Goal: Navigation & Orientation: Find specific page/section

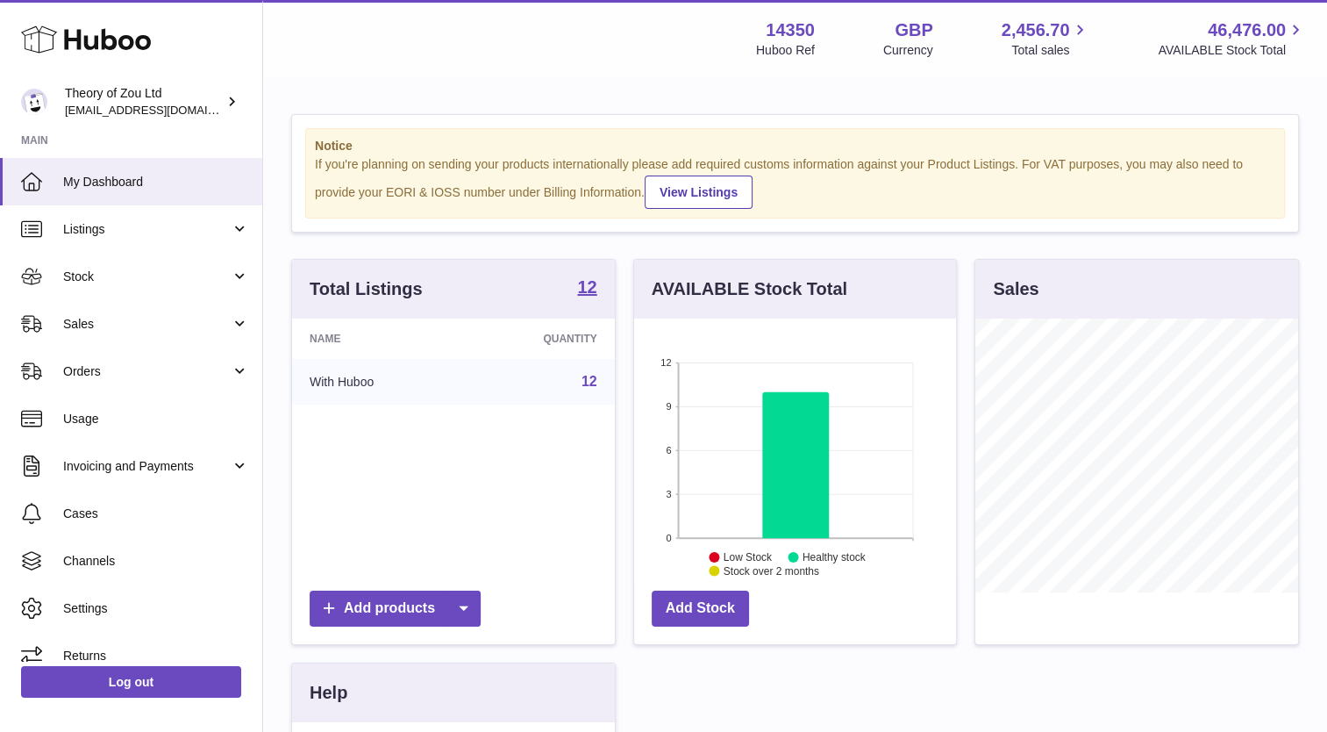
scroll to position [274, 323]
click at [86, 321] on span "Sales" at bounding box center [147, 324] width 168 height 17
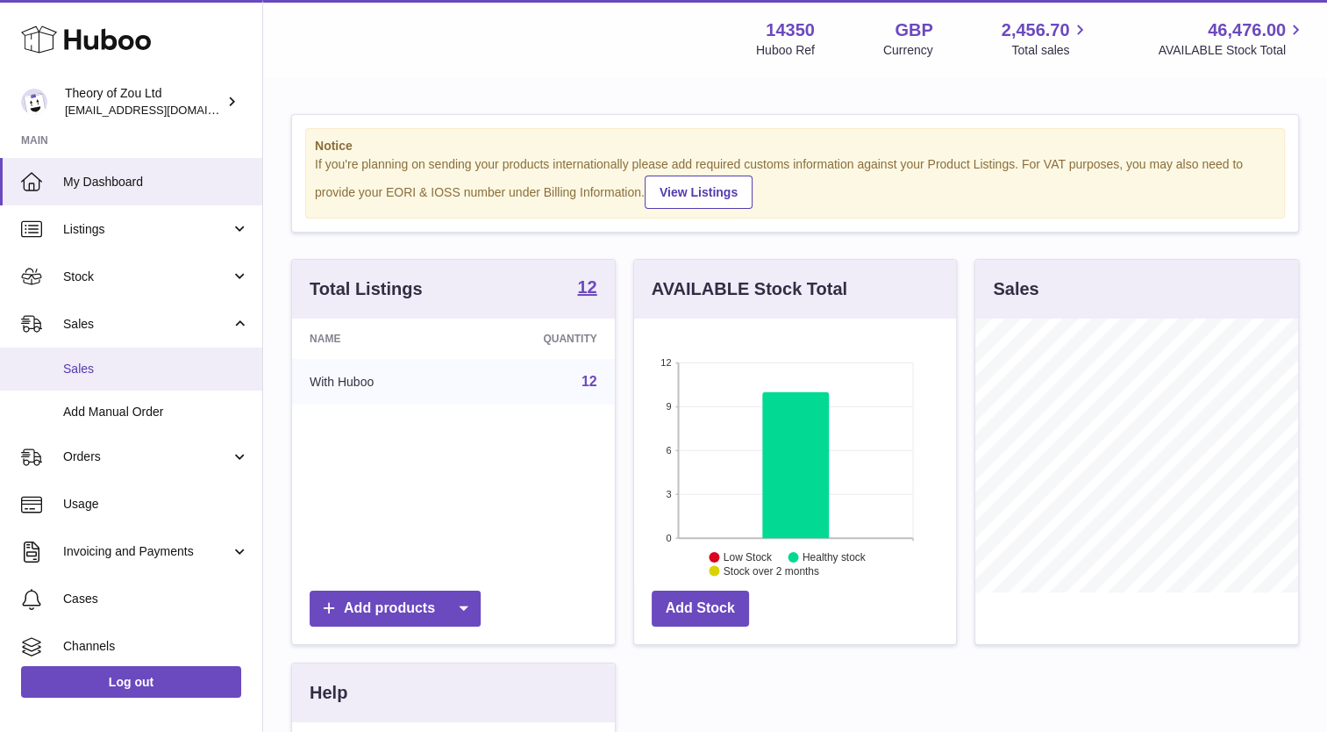
click at [99, 374] on span "Sales" at bounding box center [156, 369] width 186 height 17
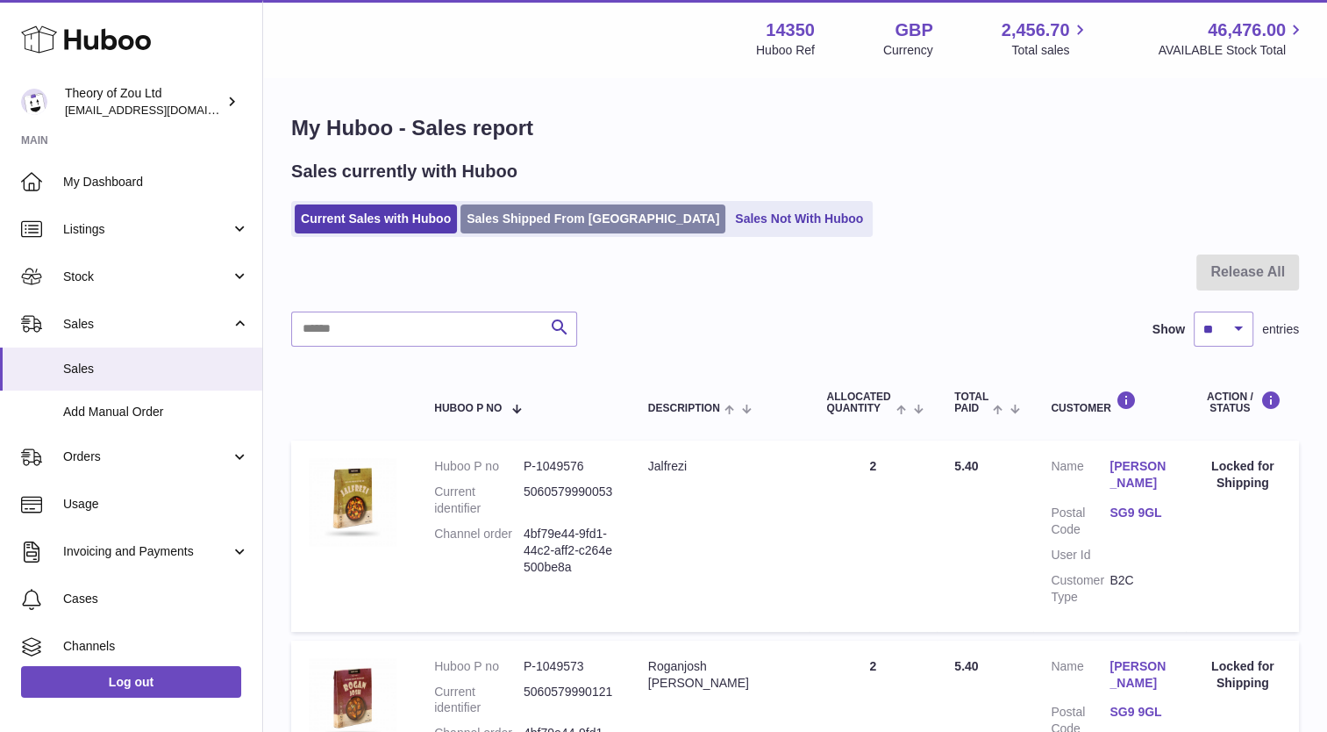
click at [554, 209] on link "Sales Shipped From [GEOGRAPHIC_DATA]" at bounding box center [593, 218] width 265 height 29
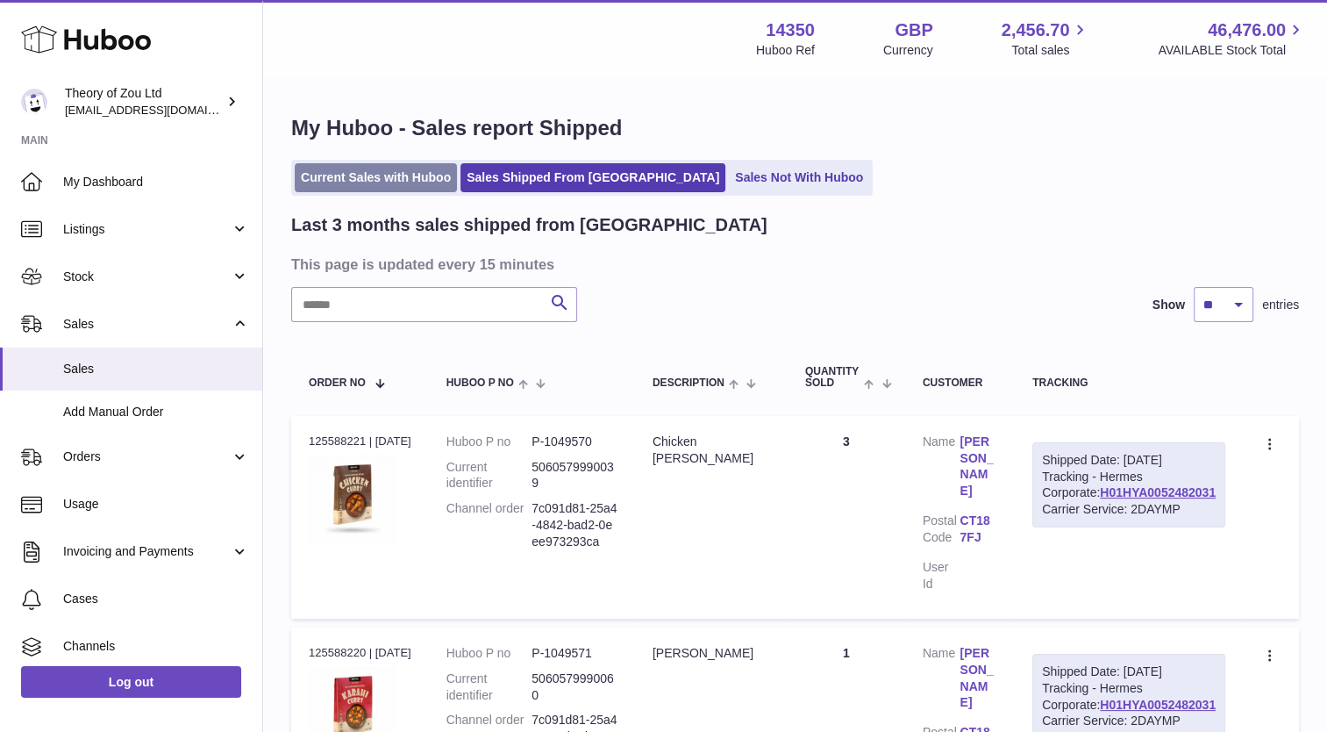
click at [379, 181] on link "Current Sales with Huboo" at bounding box center [376, 177] width 162 height 29
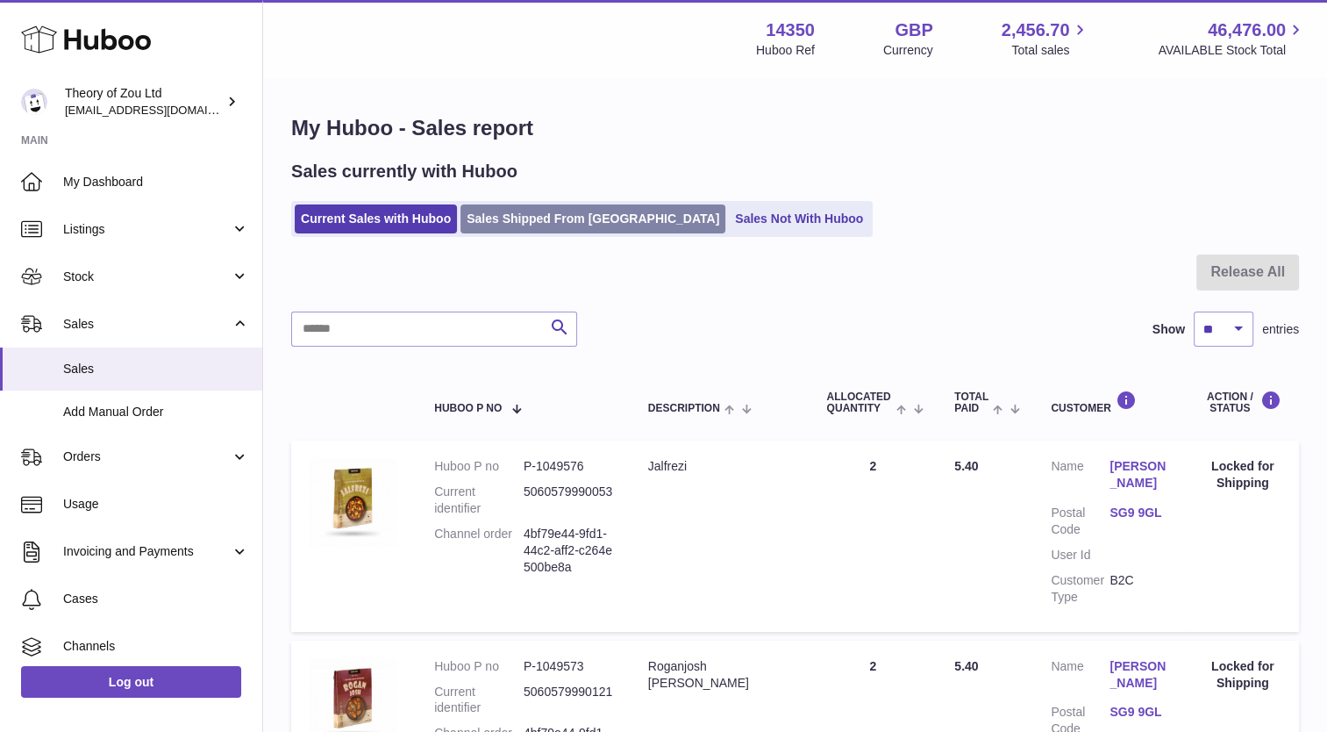
click at [542, 226] on link "Sales Shipped From [GEOGRAPHIC_DATA]" at bounding box center [593, 218] width 265 height 29
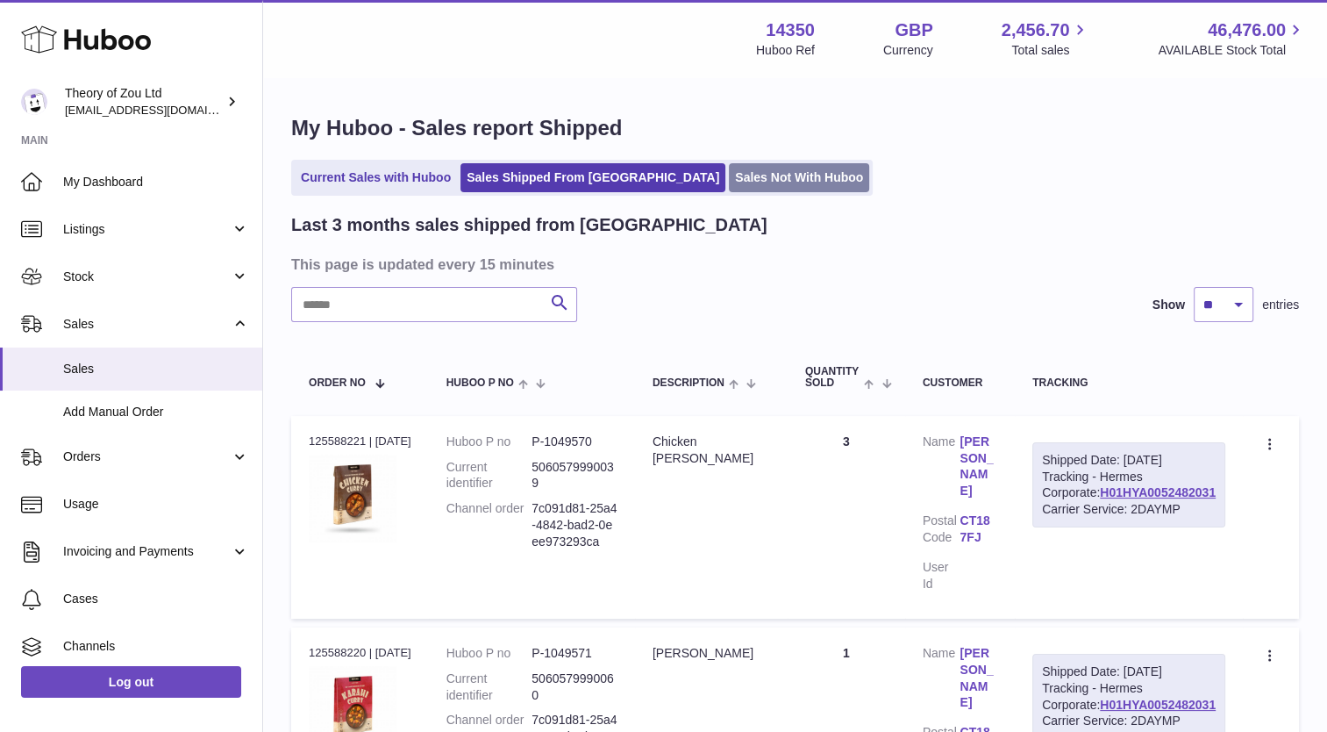
click at [729, 179] on link "Sales Not With Huboo" at bounding box center [799, 177] width 140 height 29
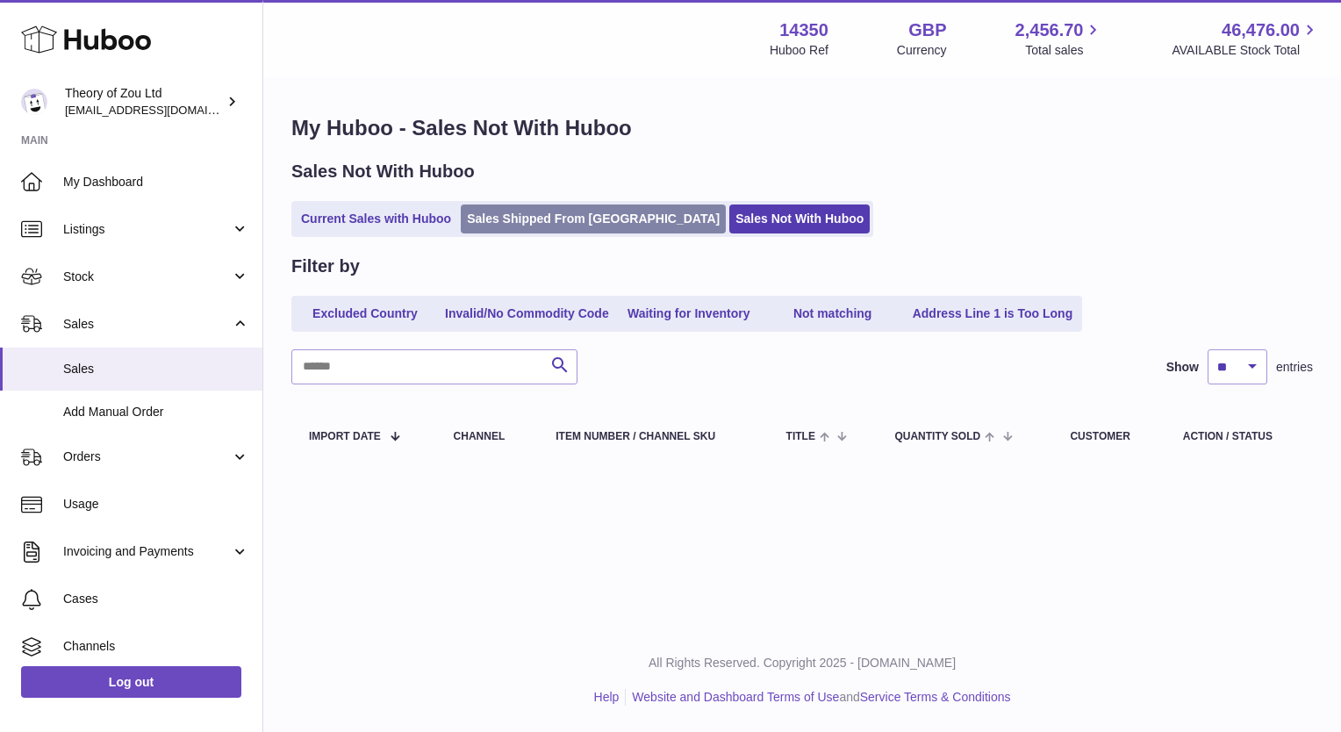
click at [547, 218] on link "Sales Shipped From Huboo" at bounding box center [593, 218] width 265 height 29
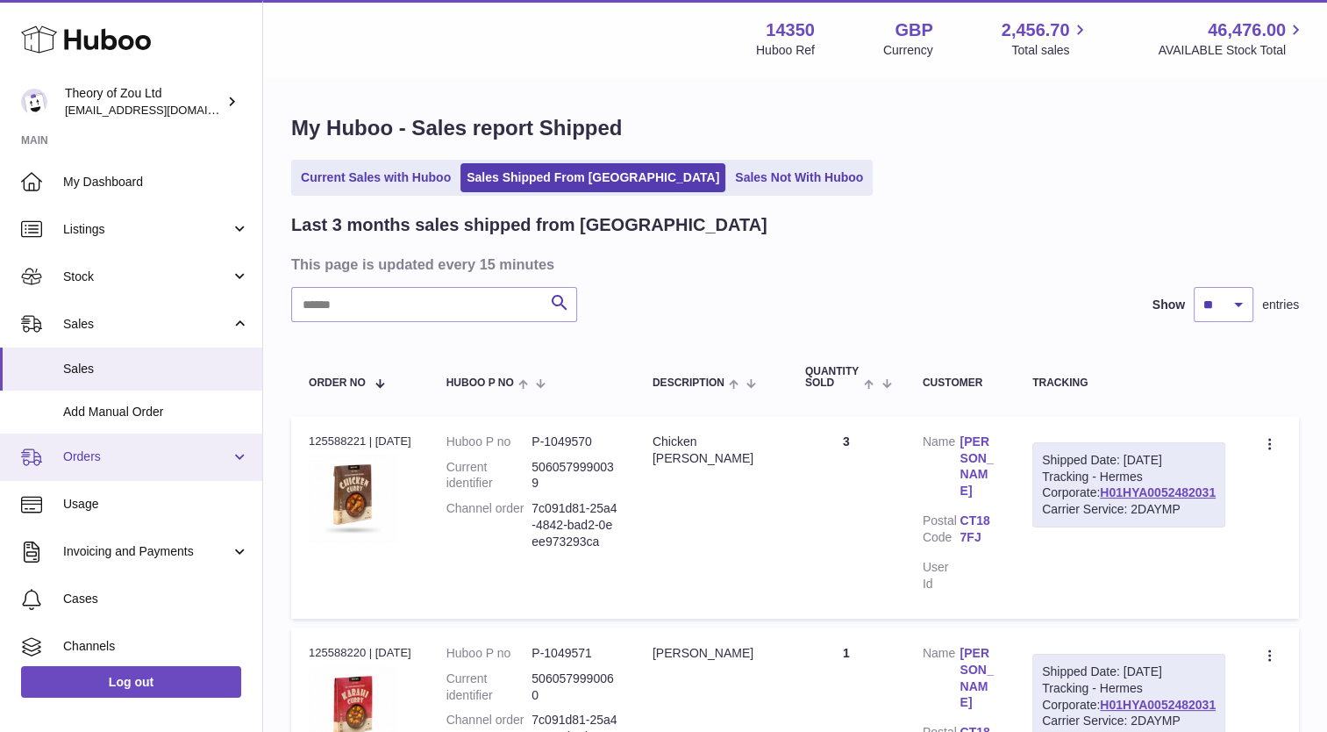
click at [106, 455] on span "Orders" at bounding box center [147, 456] width 168 height 17
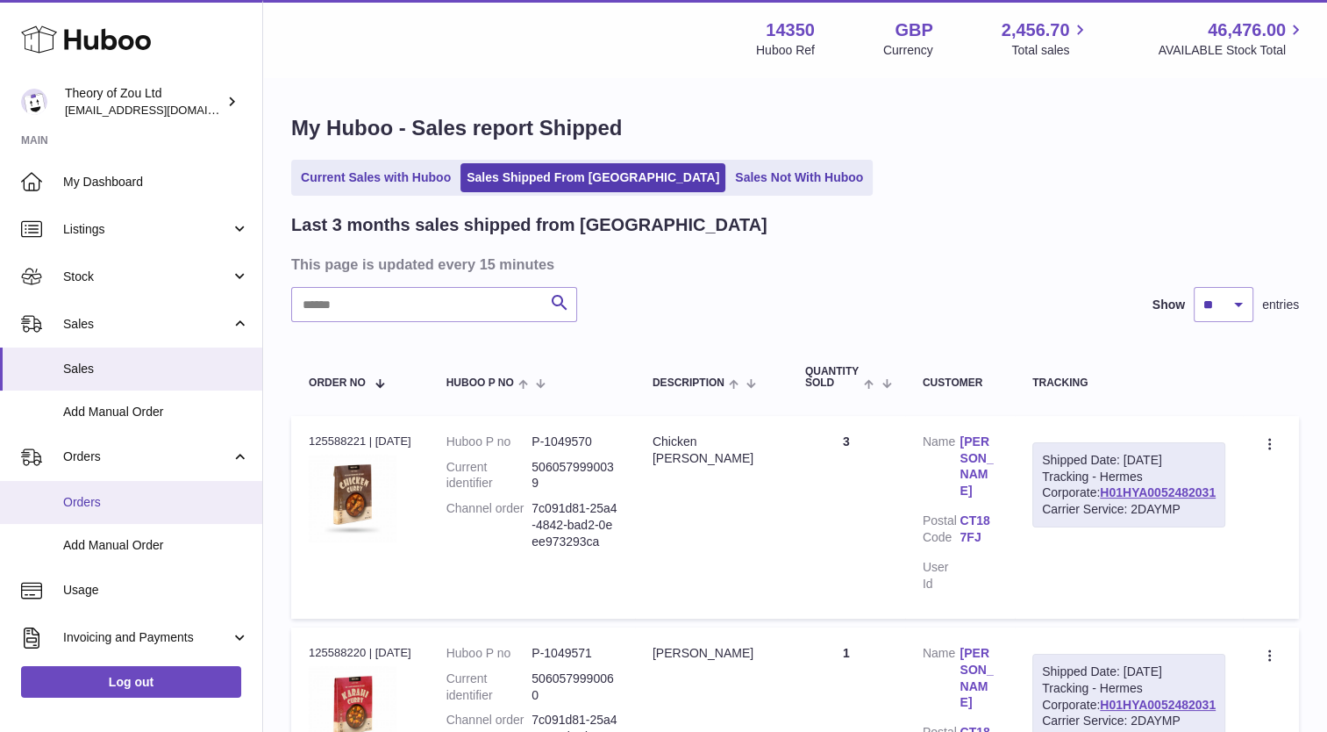
click at [133, 496] on span "Orders" at bounding box center [156, 502] width 186 height 17
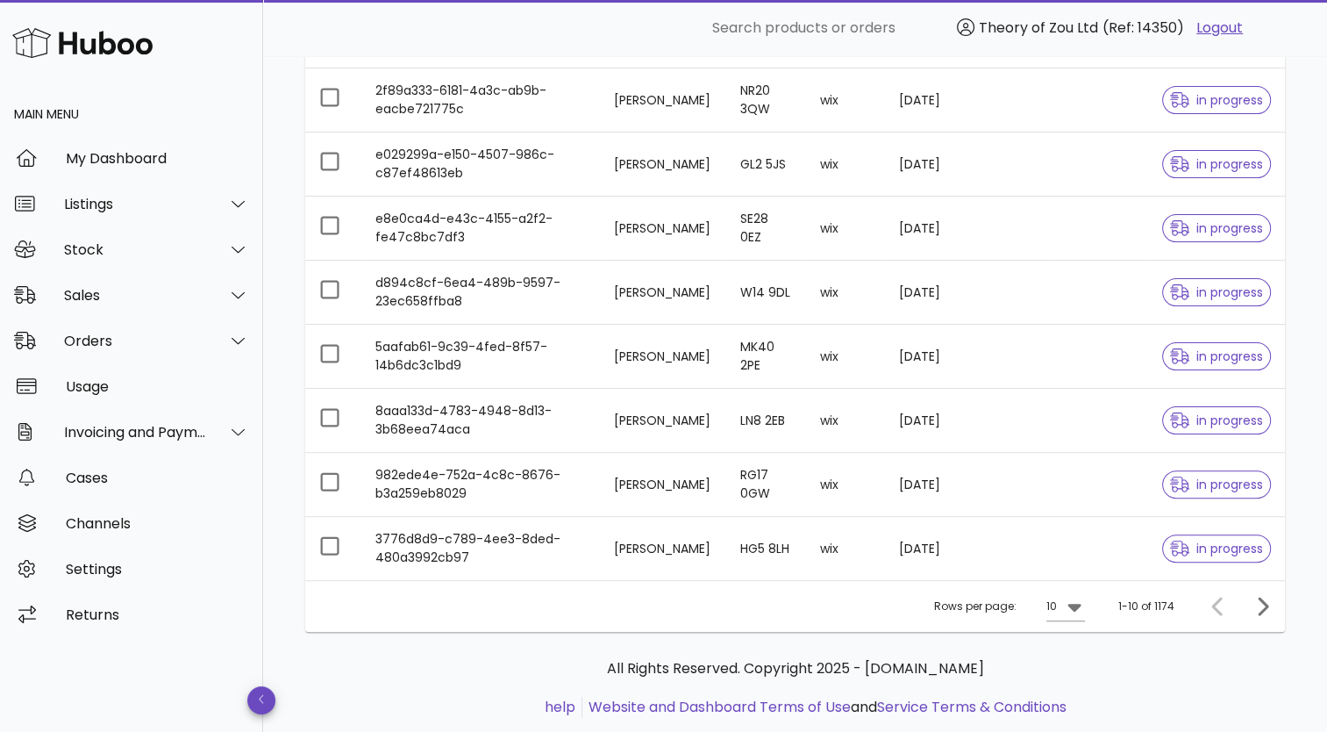
scroll to position [421, 0]
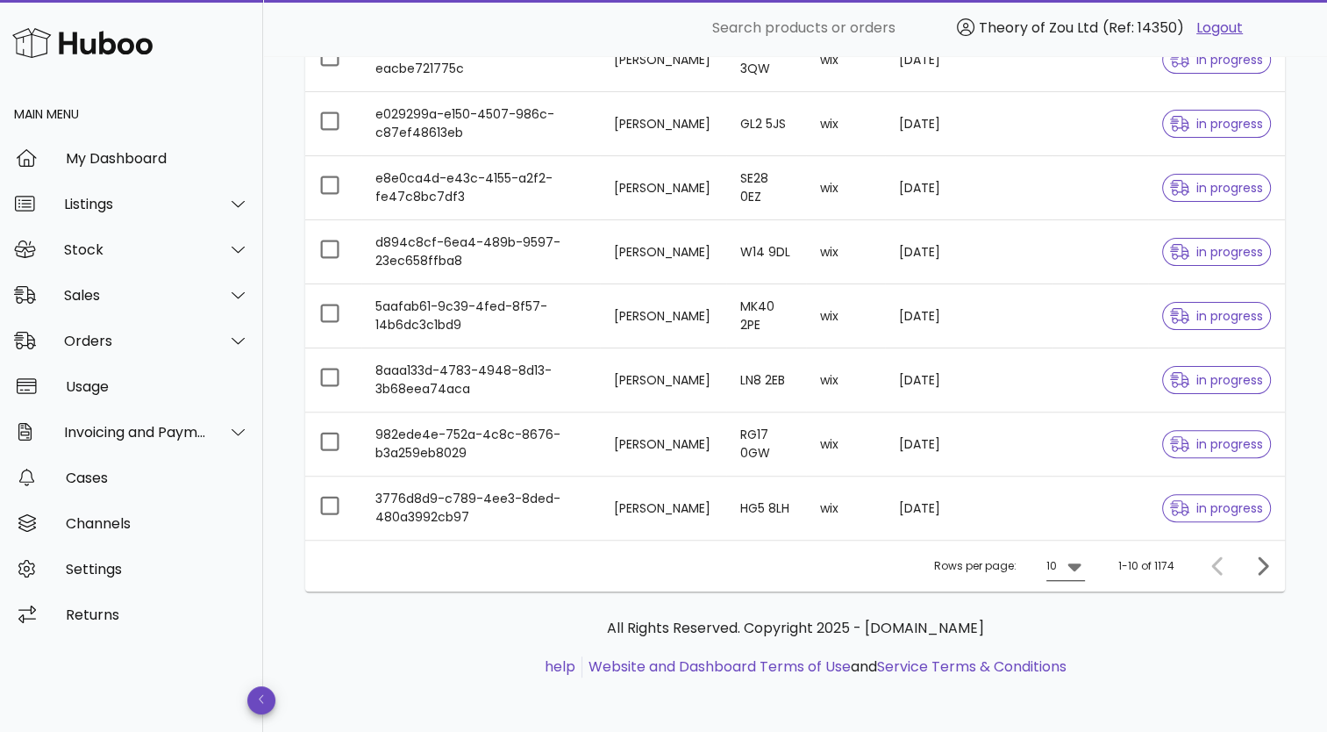
click at [1084, 566] on icon at bounding box center [1074, 565] width 21 height 21
click at [1068, 665] on div "50" at bounding box center [1072, 662] width 18 height 17
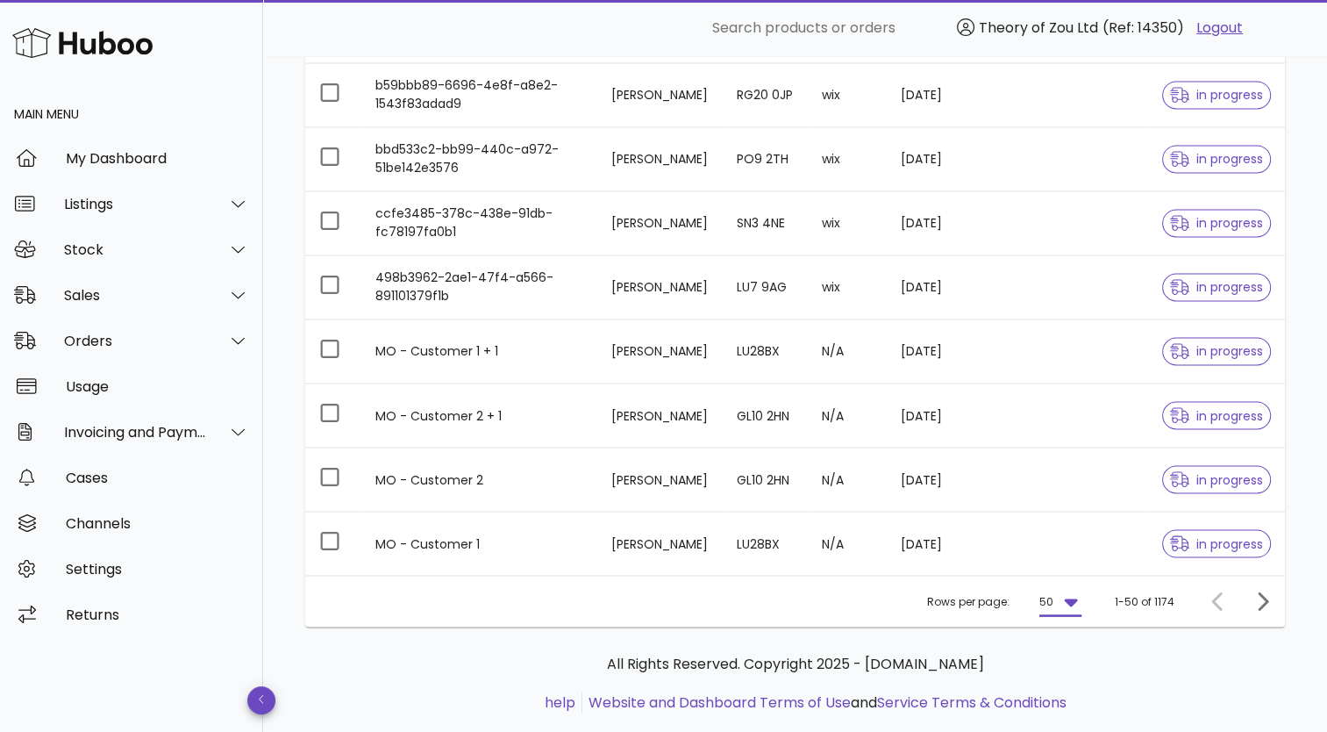
scroll to position [2976, 0]
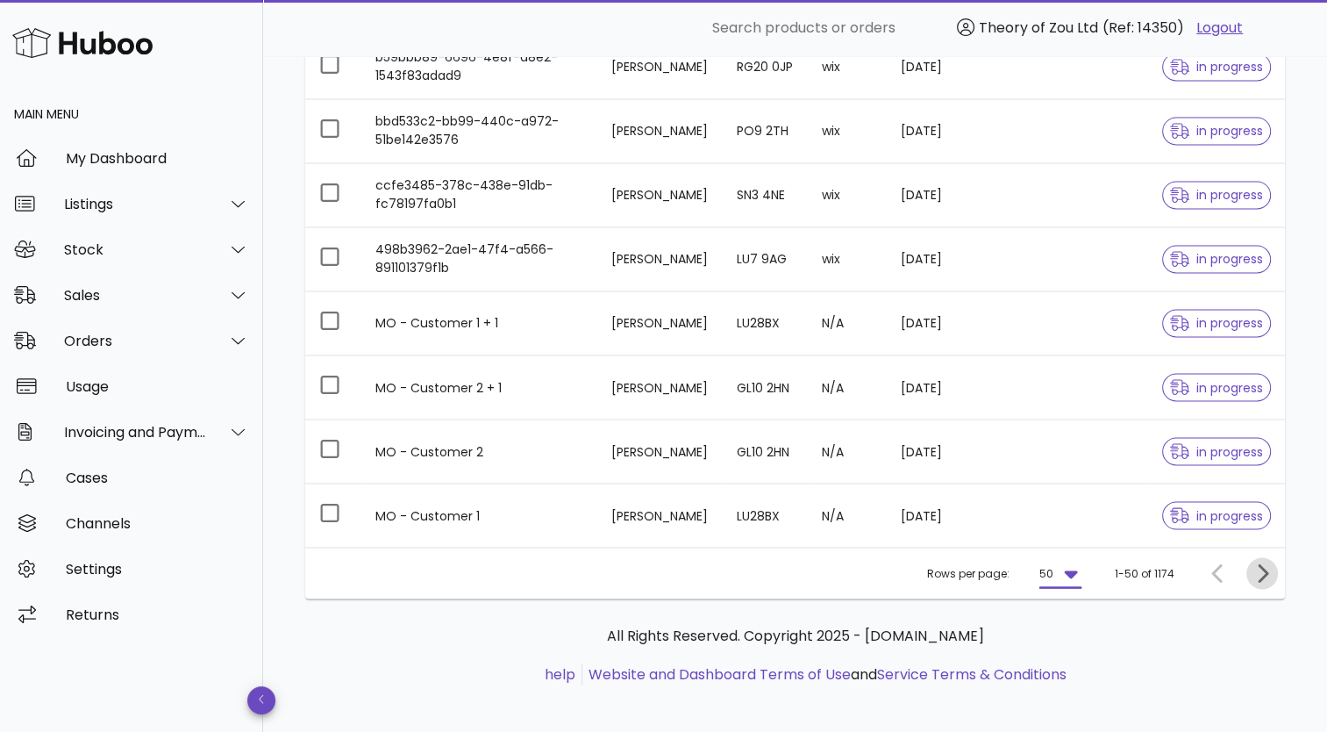
click at [1262, 563] on icon "Next page" at bounding box center [1263, 572] width 11 height 18
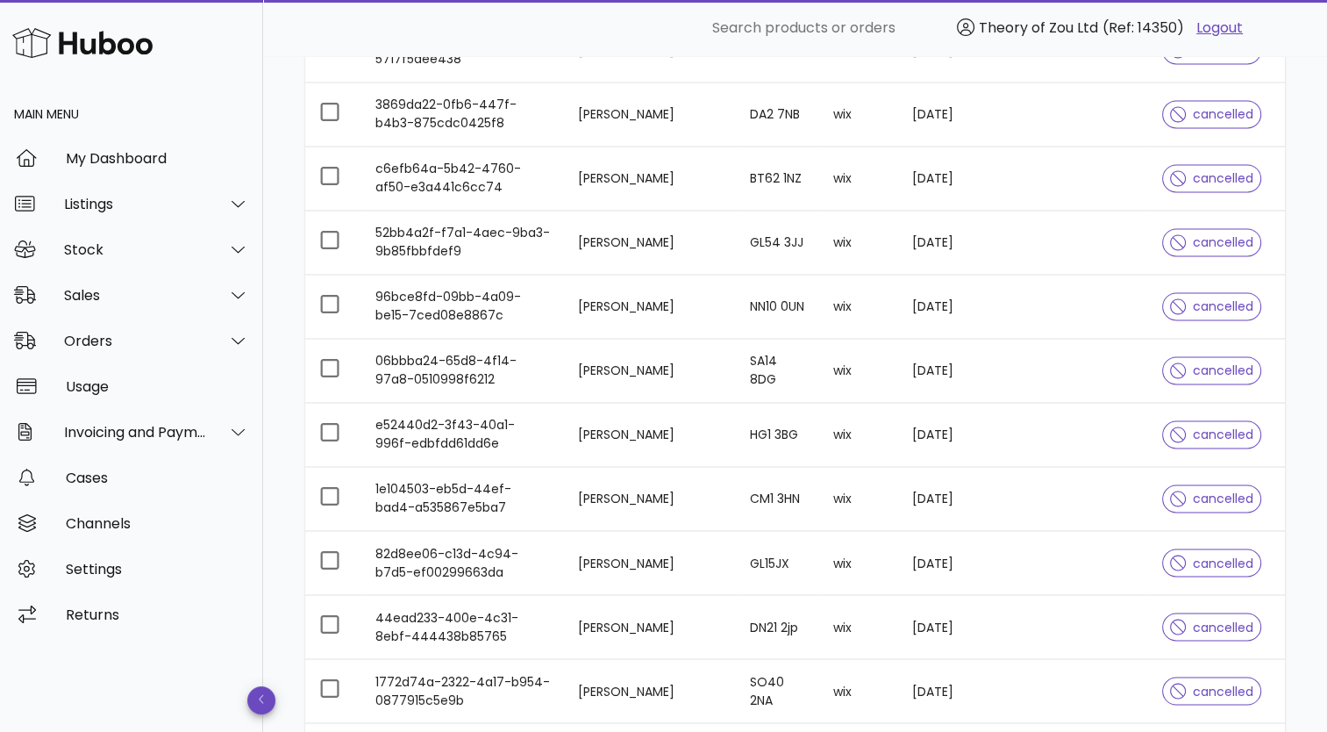
scroll to position [2976, 0]
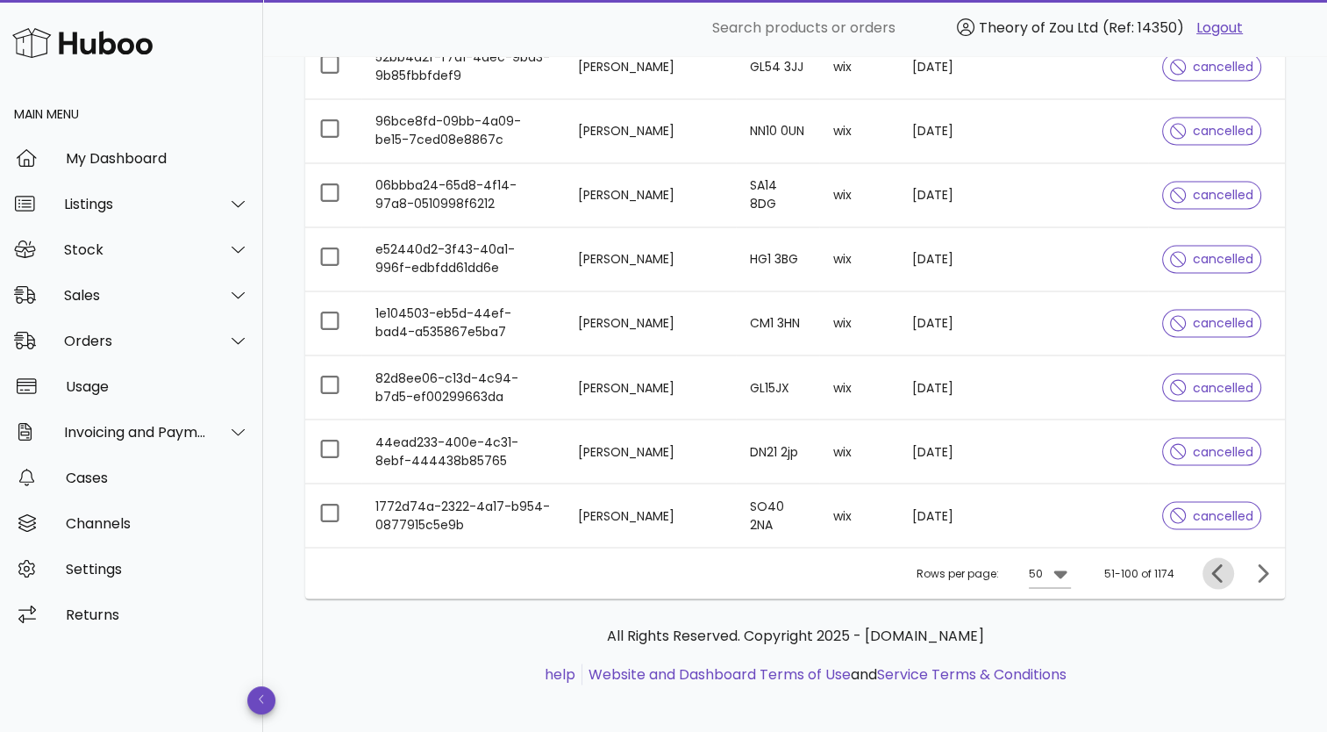
click at [1222, 567] on icon "Previous page" at bounding box center [1218, 572] width 21 height 21
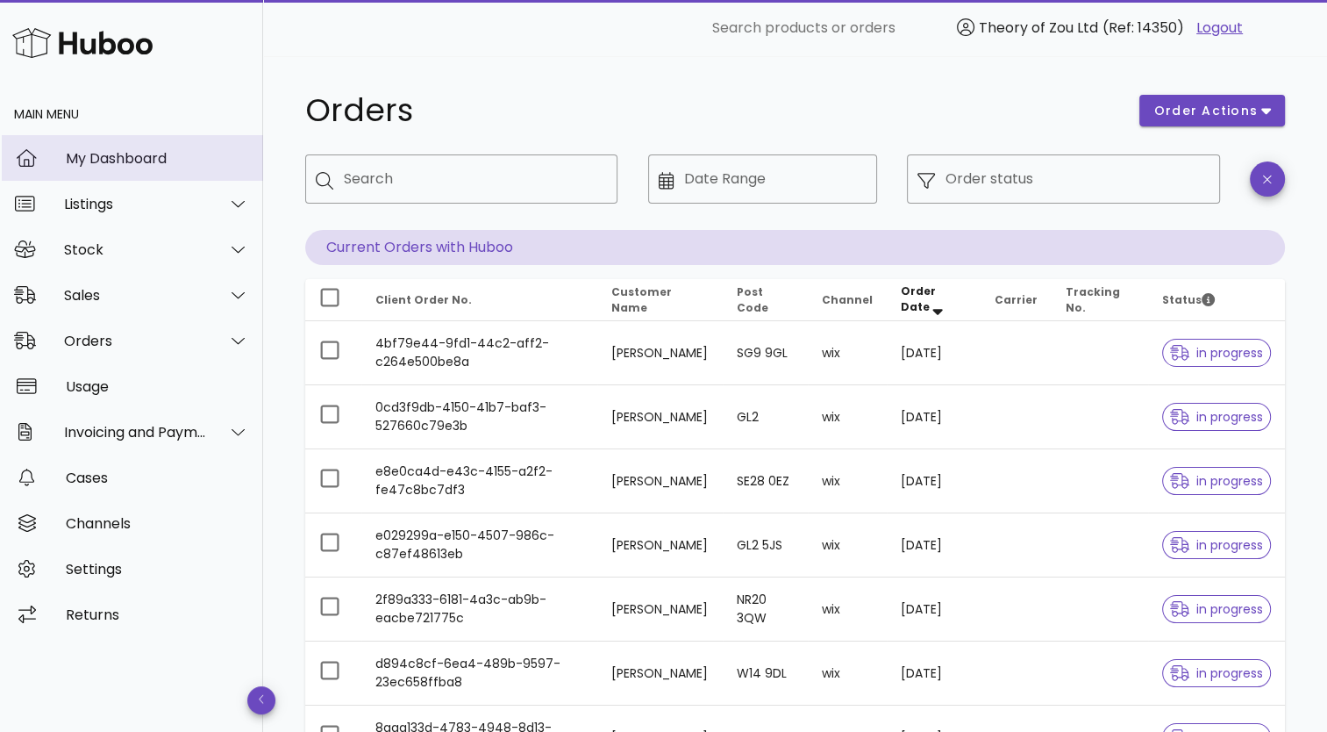
click at [142, 157] on div "My Dashboard" at bounding box center [157, 158] width 183 height 17
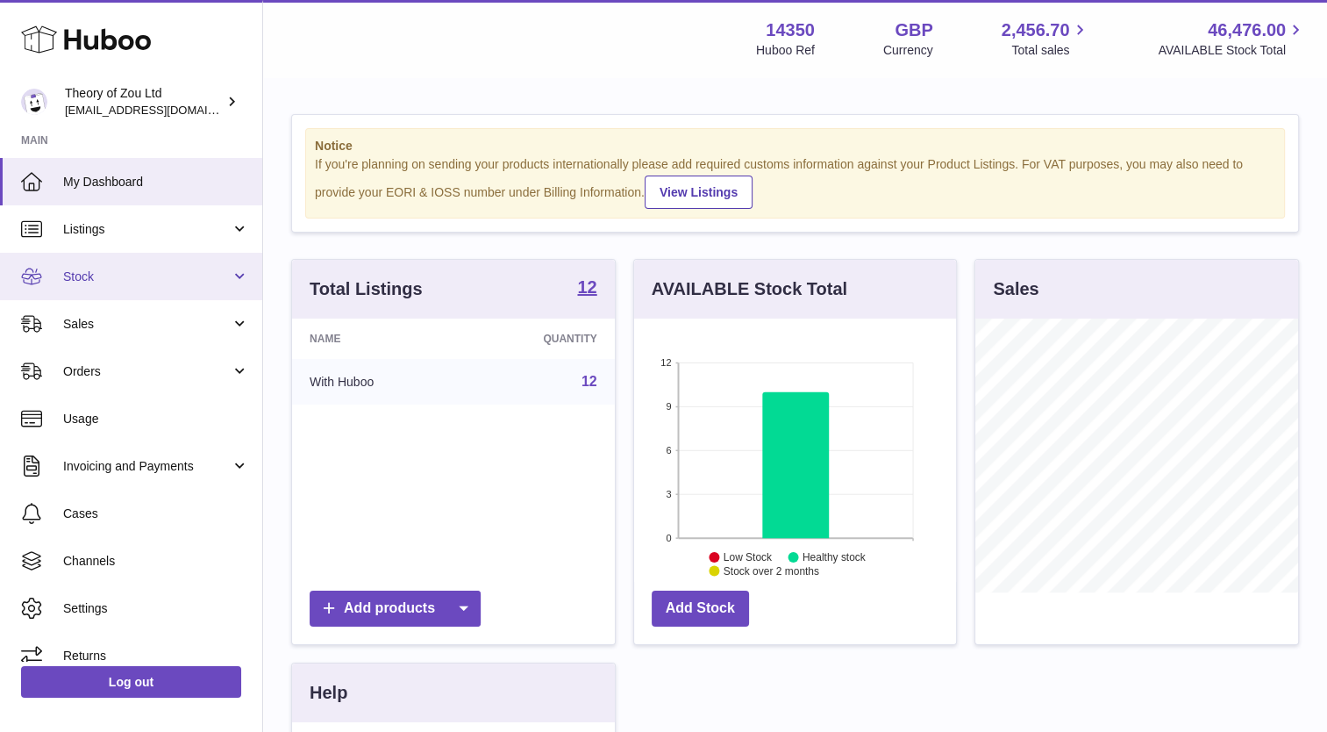
click at [197, 273] on span "Stock" at bounding box center [147, 276] width 168 height 17
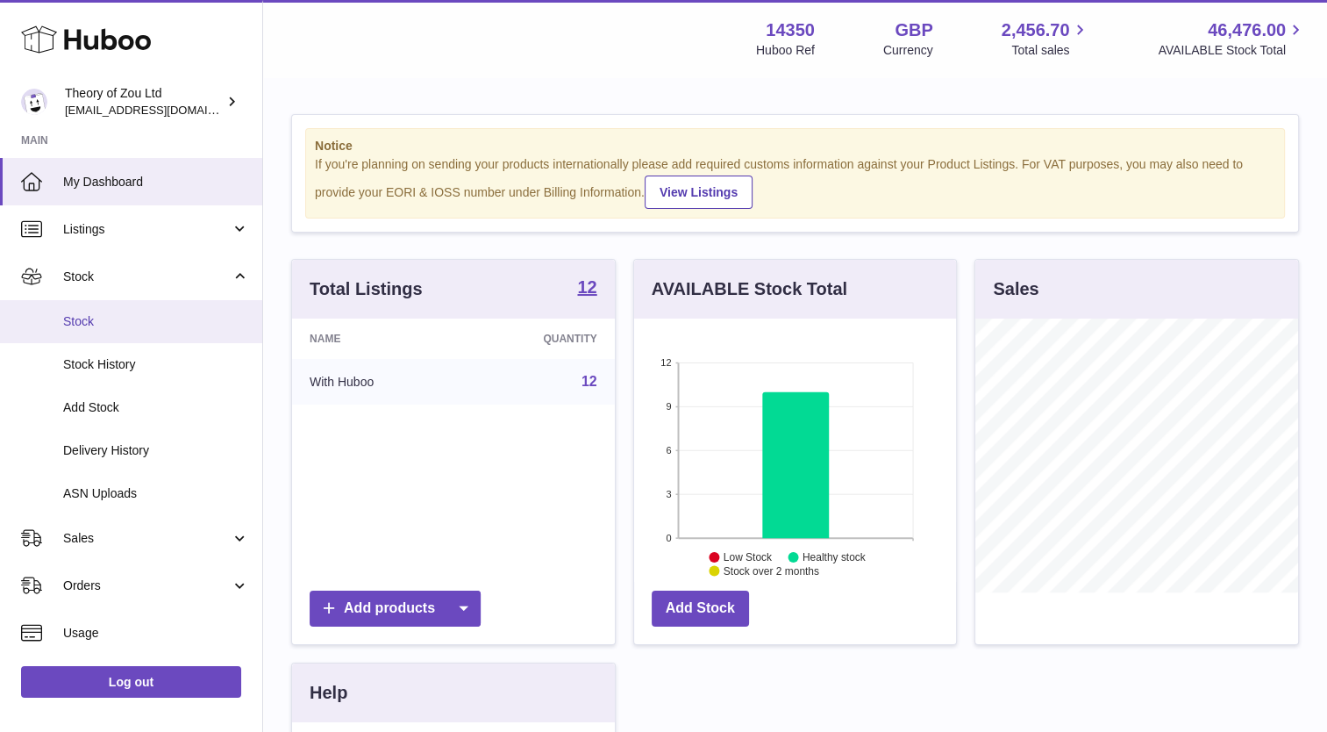
click at [107, 311] on link "Stock" at bounding box center [131, 321] width 262 height 43
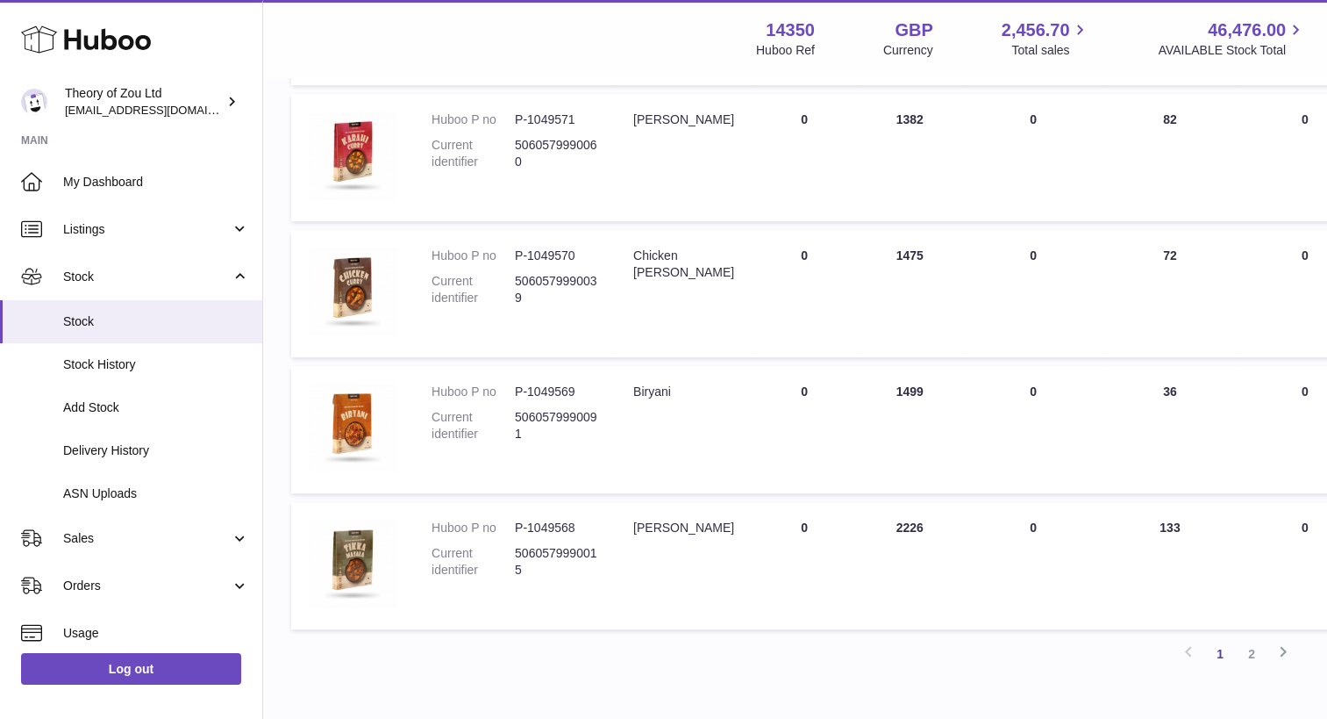
scroll to position [1082, 0]
